Goal: Find specific page/section: Find specific page/section

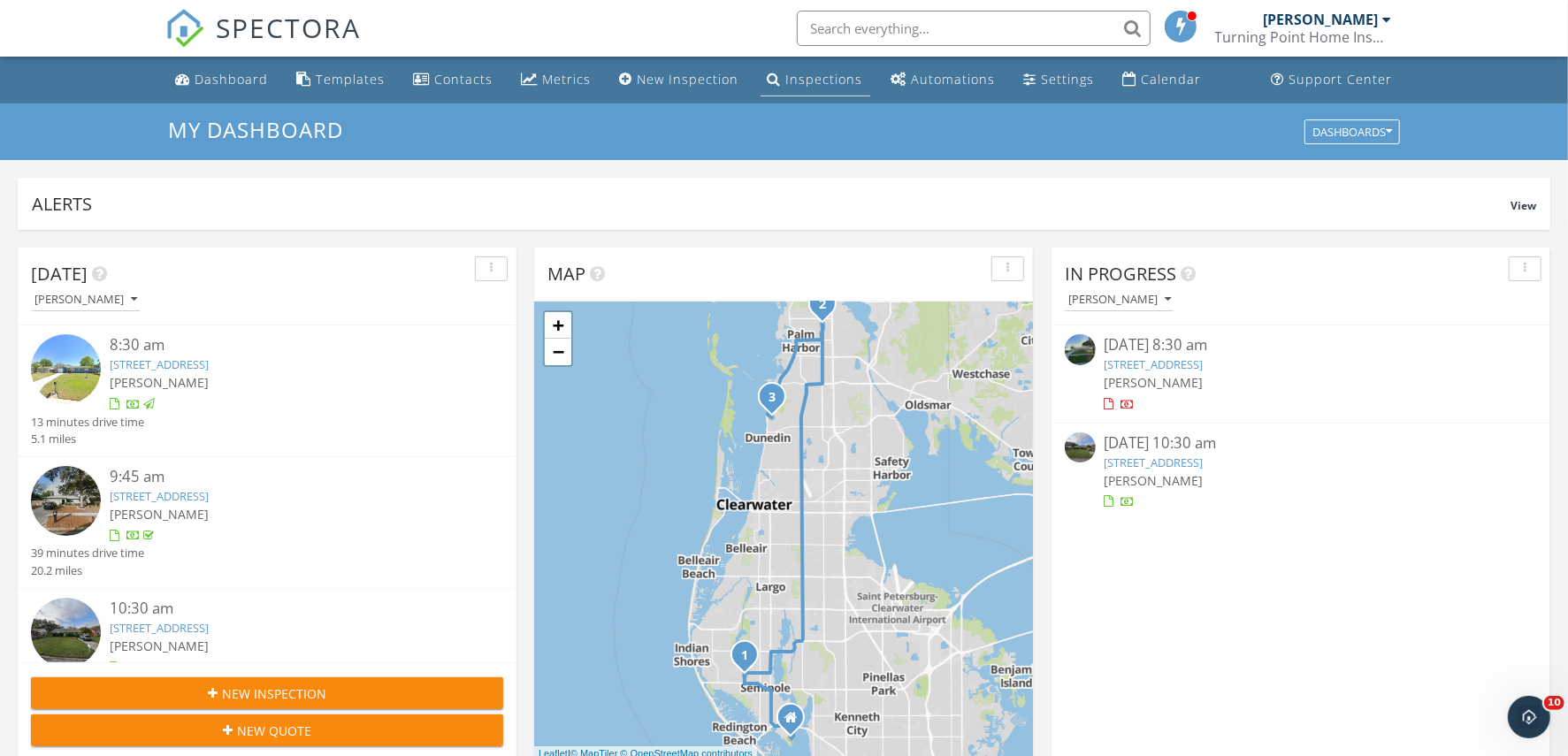
scroll to position [1644, 1602]
click at [867, 27] on input "text" at bounding box center [974, 28] width 354 height 35
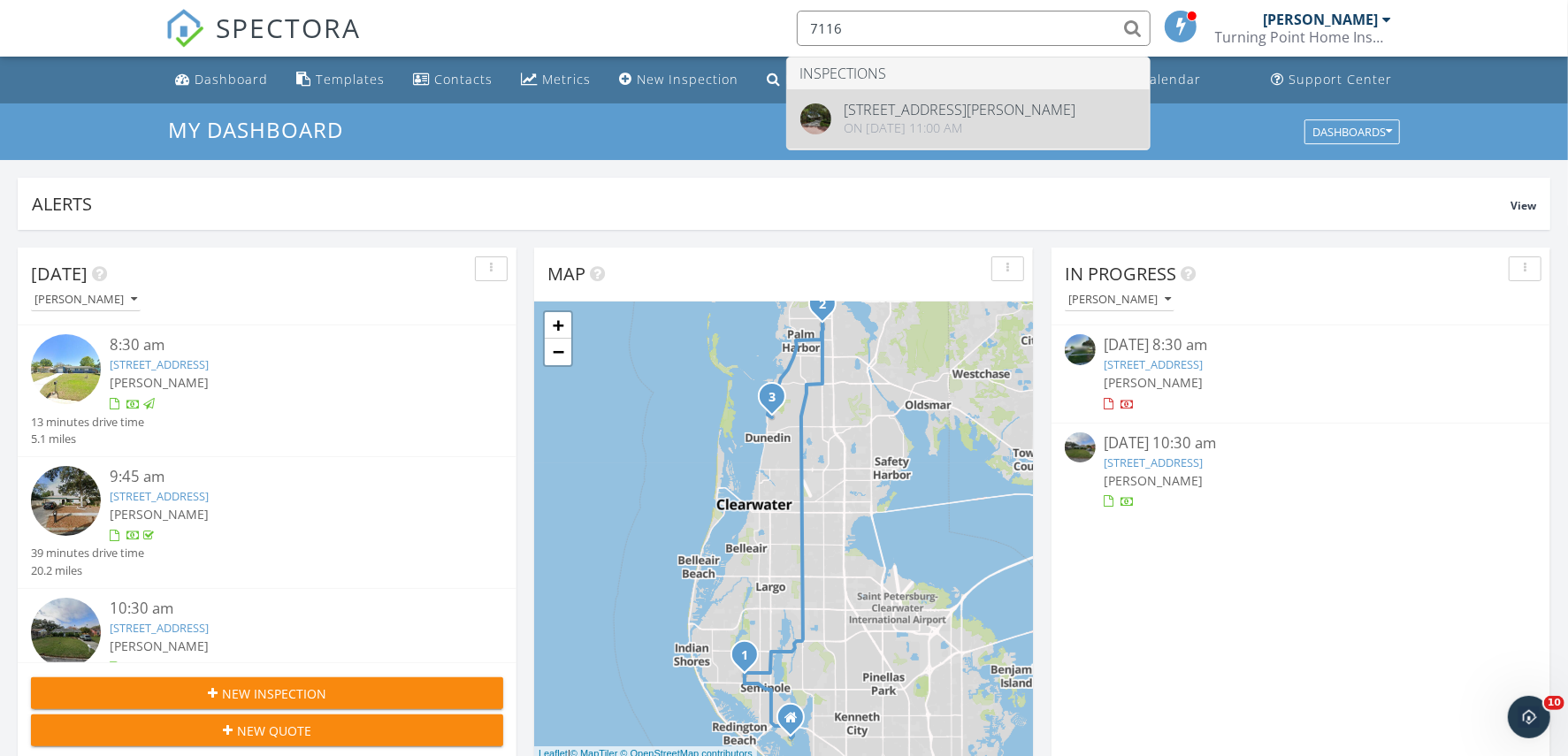
type input "7116"
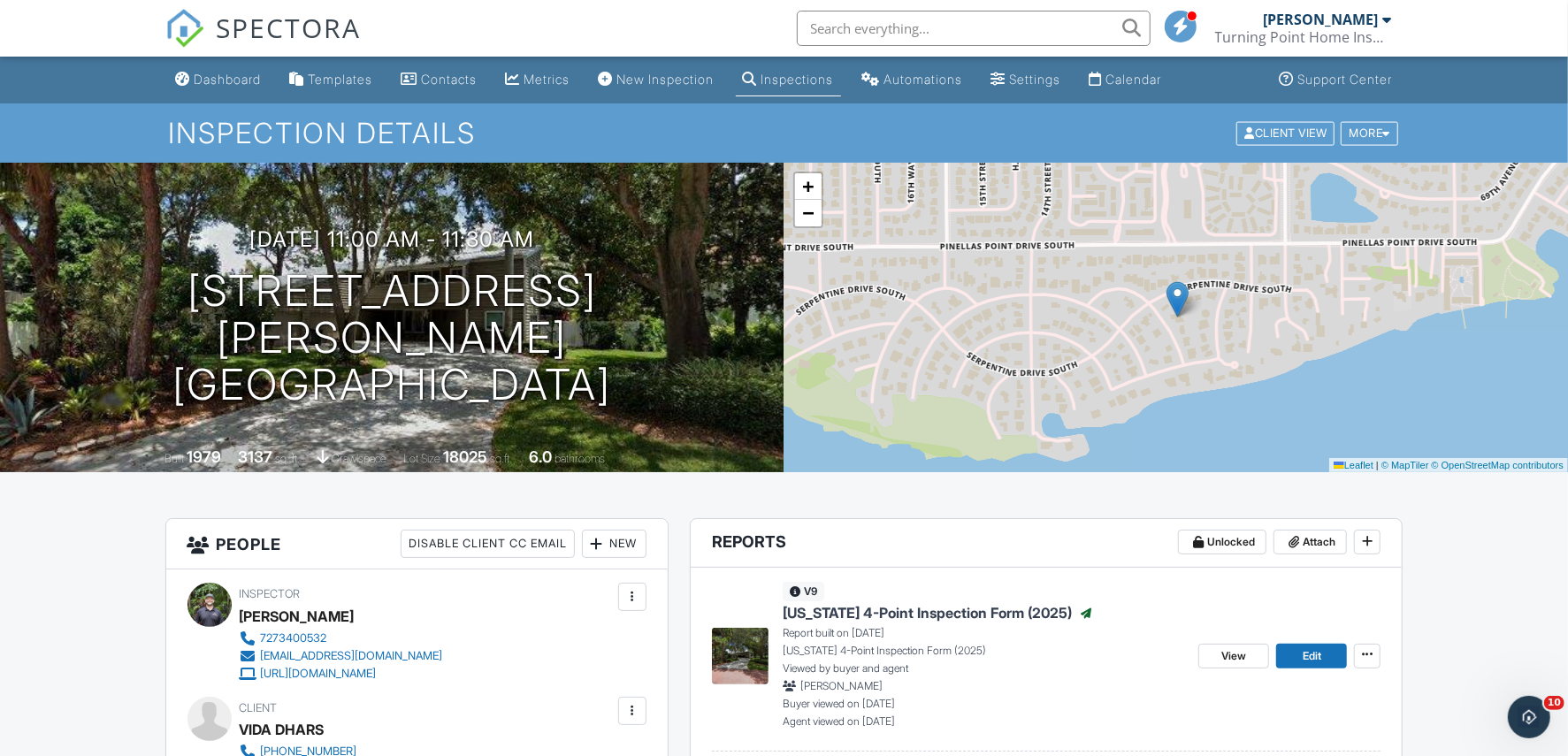
click at [875, 31] on input "text" at bounding box center [974, 28] width 354 height 35
click at [872, 32] on input "text" at bounding box center [974, 28] width 354 height 35
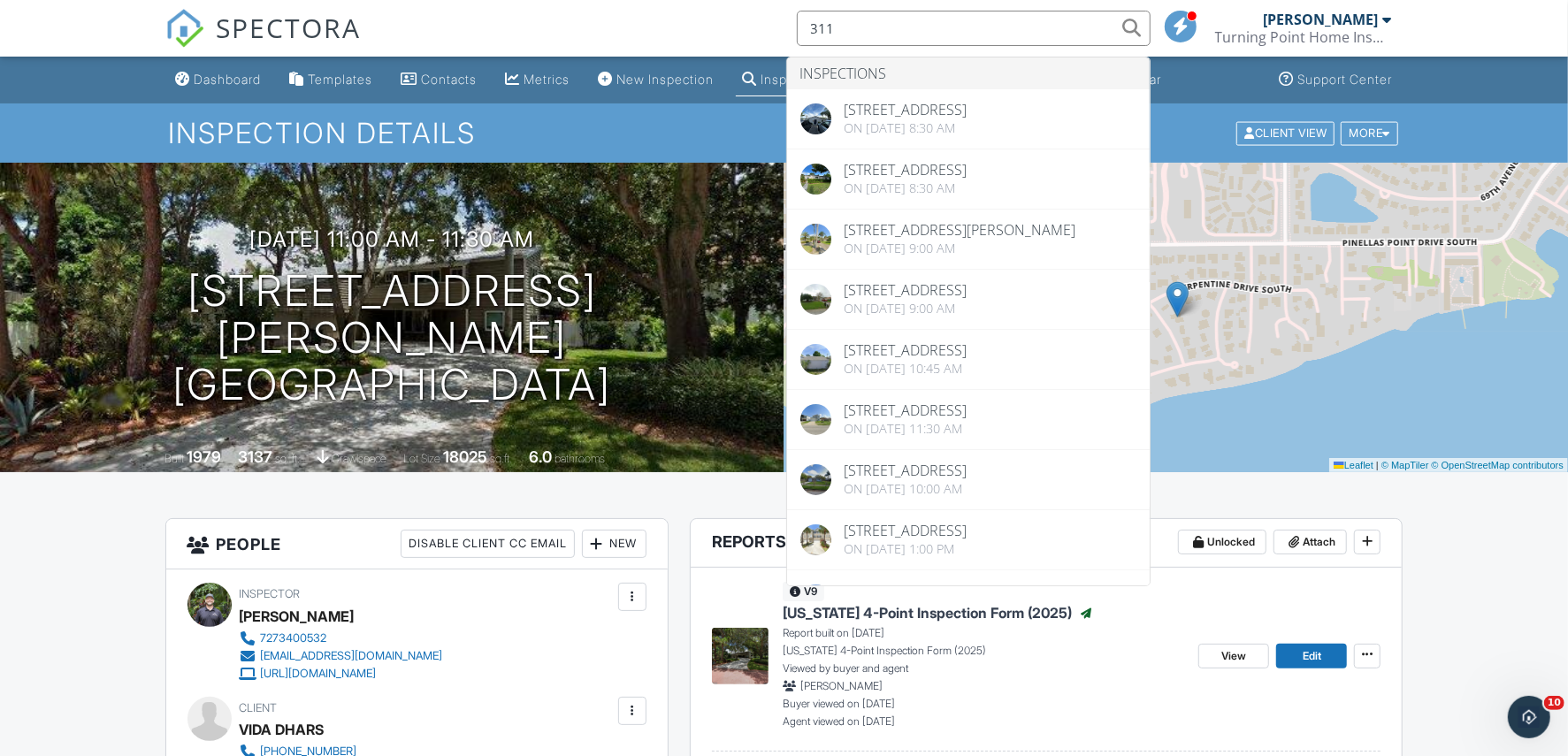
type input "311"
